Goal: Task Accomplishment & Management: Use online tool/utility

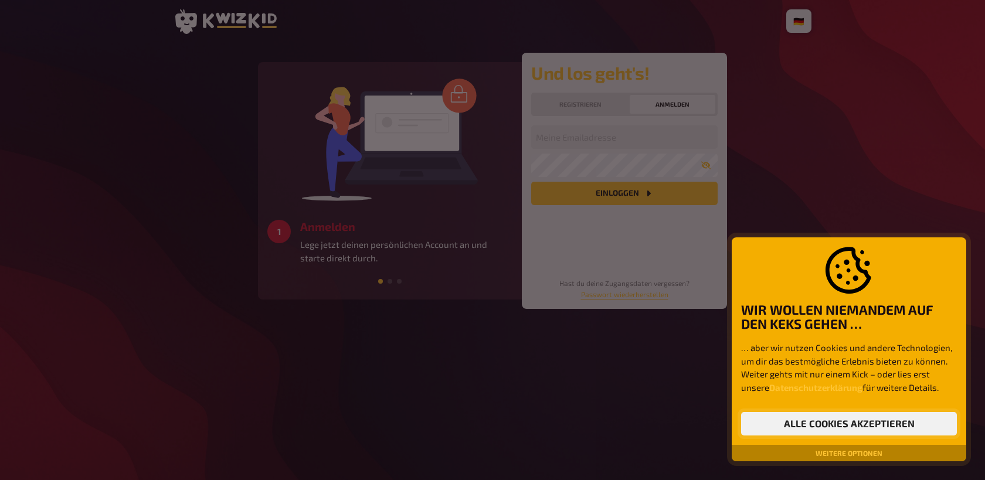
click at [881, 423] on button "Alle Cookies akzeptieren" at bounding box center [849, 423] width 216 height 23
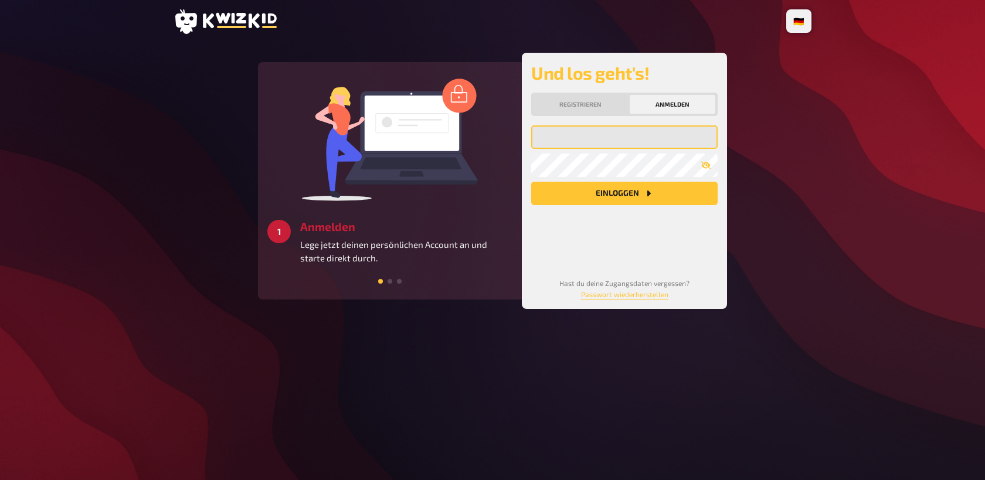
click at [607, 140] on input "email" at bounding box center [624, 136] width 186 height 23
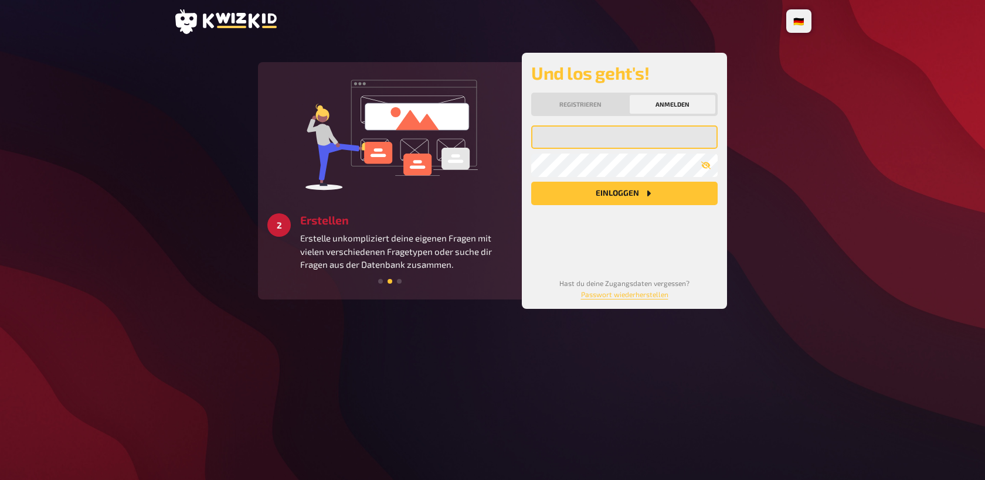
click at [579, 142] on input "email" at bounding box center [624, 136] width 186 height 23
click at [584, 108] on button "Registrieren" at bounding box center [581, 104] width 94 height 19
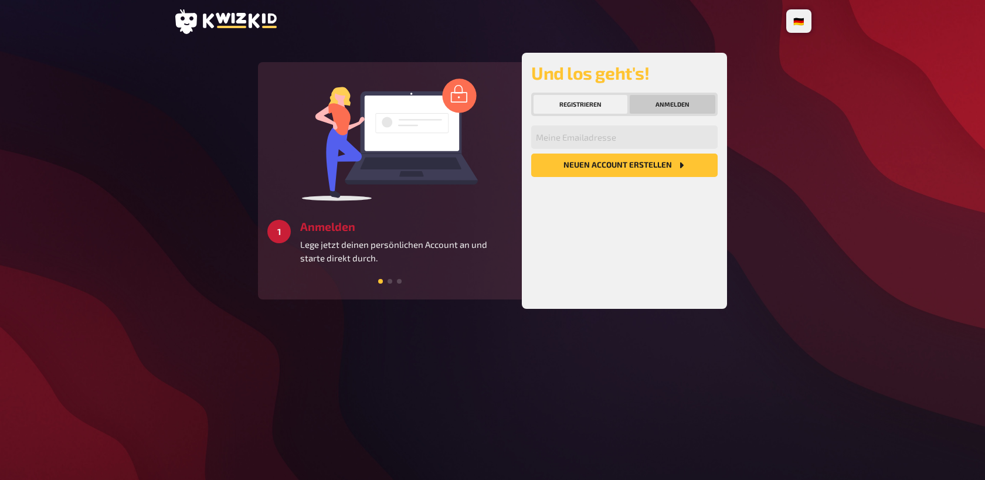
click at [668, 101] on button "Anmelden" at bounding box center [673, 104] width 86 height 19
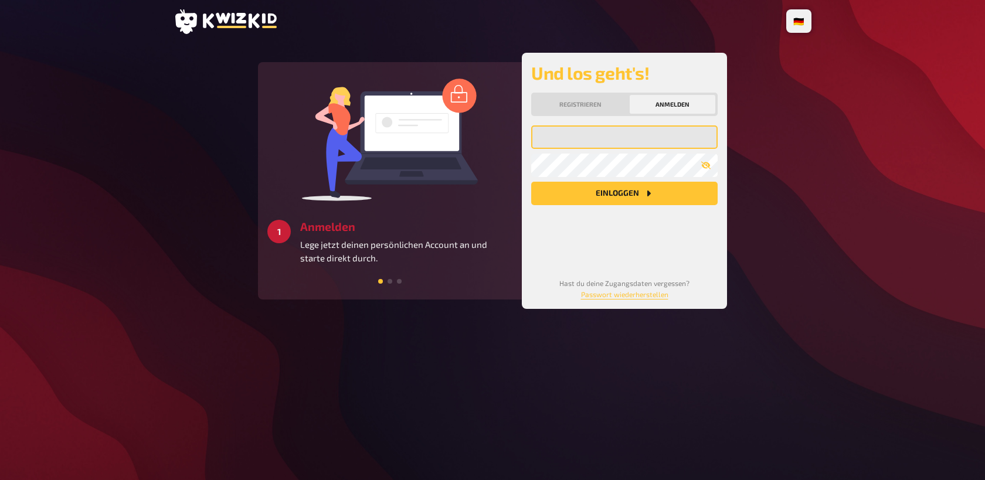
click at [614, 142] on input "email" at bounding box center [624, 136] width 186 height 23
type input "u"
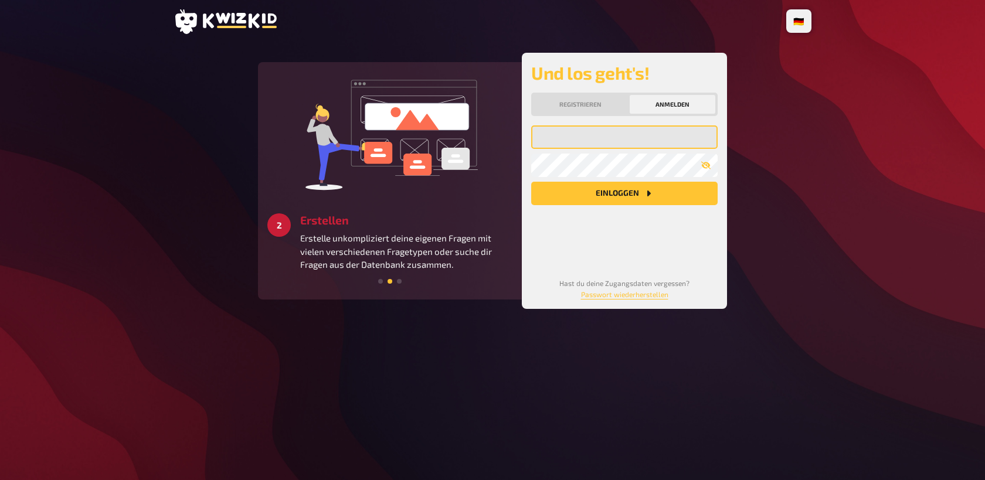
paste input "[EMAIL_ADDRESS][PERSON_NAME][DOMAIN_NAME]"
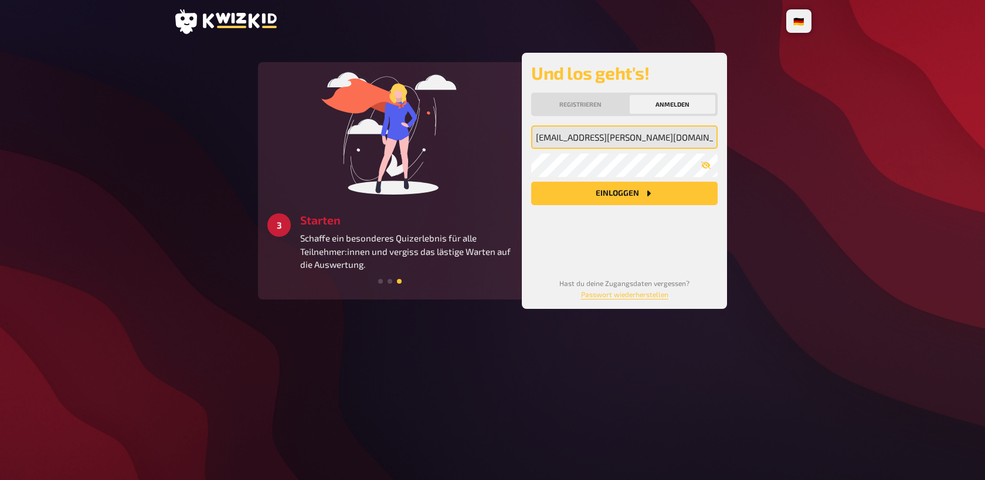
type input "[EMAIL_ADDRESS][PERSON_NAME][DOMAIN_NAME]"
click at [617, 191] on button "Einloggen" at bounding box center [624, 193] width 186 height 23
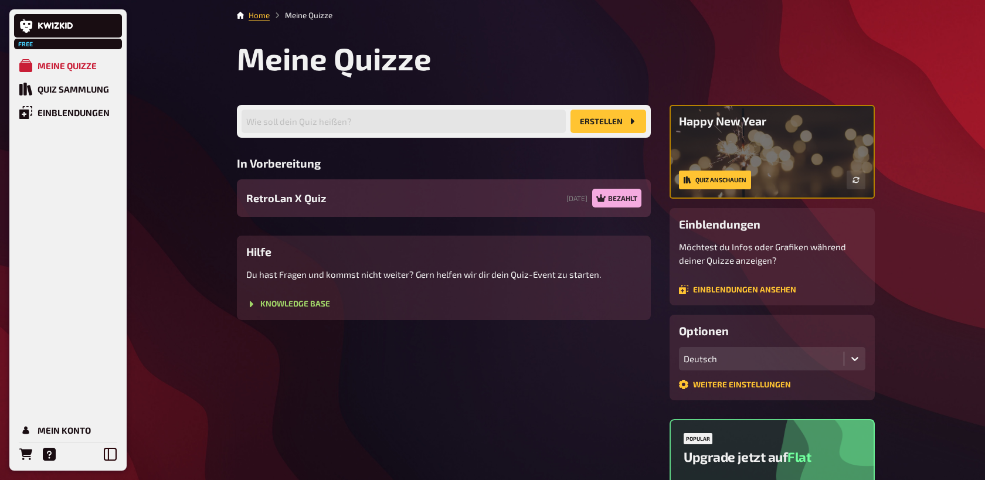
click at [379, 203] on div "RetroLan X Quiz [DATE] Bezahlt" at bounding box center [444, 198] width 414 height 38
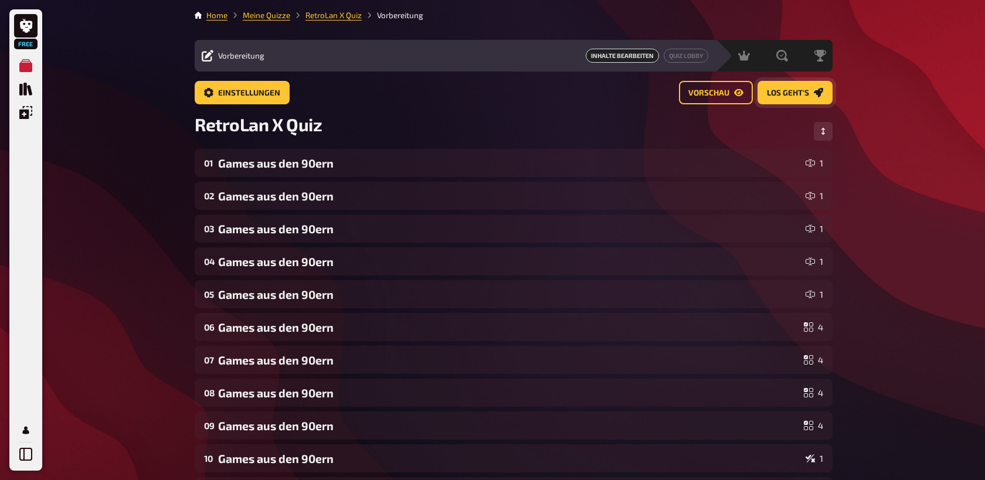
click at [795, 92] on span "Los geht's" at bounding box center [788, 93] width 42 height 8
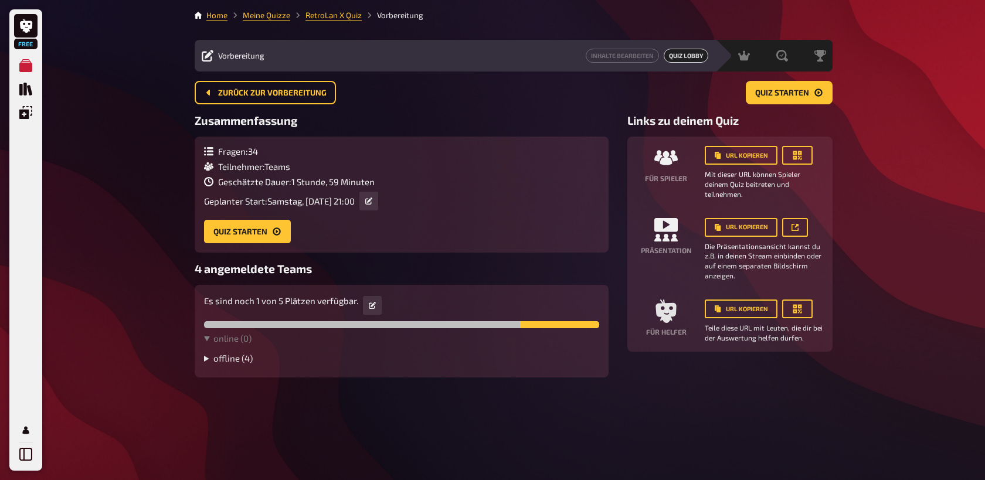
click at [205, 359] on summary "offline ( 4 )" at bounding box center [401, 358] width 395 height 11
